Goal: Navigation & Orientation: Find specific page/section

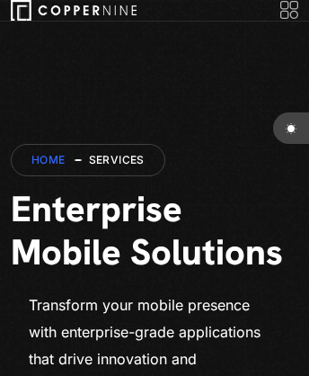
scroll to position [9292, 0]
